Goal: Navigation & Orientation: Find specific page/section

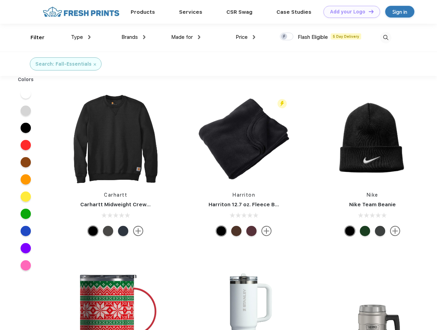
click at [350, 12] on link "Add your Logo Design Tool" at bounding box center [352, 12] width 57 height 12
click at [0, 0] on div "Design Tool" at bounding box center [0, 0] width 0 height 0
click at [368, 11] on link "Add your Logo Design Tool" at bounding box center [352, 12] width 57 height 12
click at [33, 37] on div "Filter" at bounding box center [38, 38] width 14 height 8
click at [81, 37] on span "Type" at bounding box center [77, 37] width 12 height 6
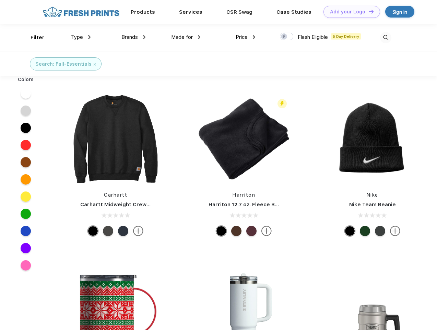
click at [134, 37] on span "Brands" at bounding box center [130, 37] width 16 height 6
click at [186, 37] on span "Made for" at bounding box center [182, 37] width 22 height 6
click at [246, 37] on span "Price" at bounding box center [242, 37] width 12 height 6
click at [287, 37] on div at bounding box center [286, 37] width 13 height 8
click at [285, 37] on input "checkbox" at bounding box center [282, 34] width 4 height 4
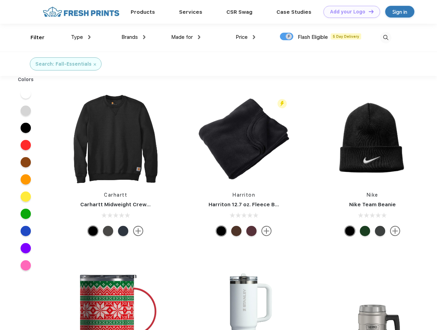
click at [386, 37] on img at bounding box center [385, 37] width 11 height 11
